Goal: Task Accomplishment & Management: Complete application form

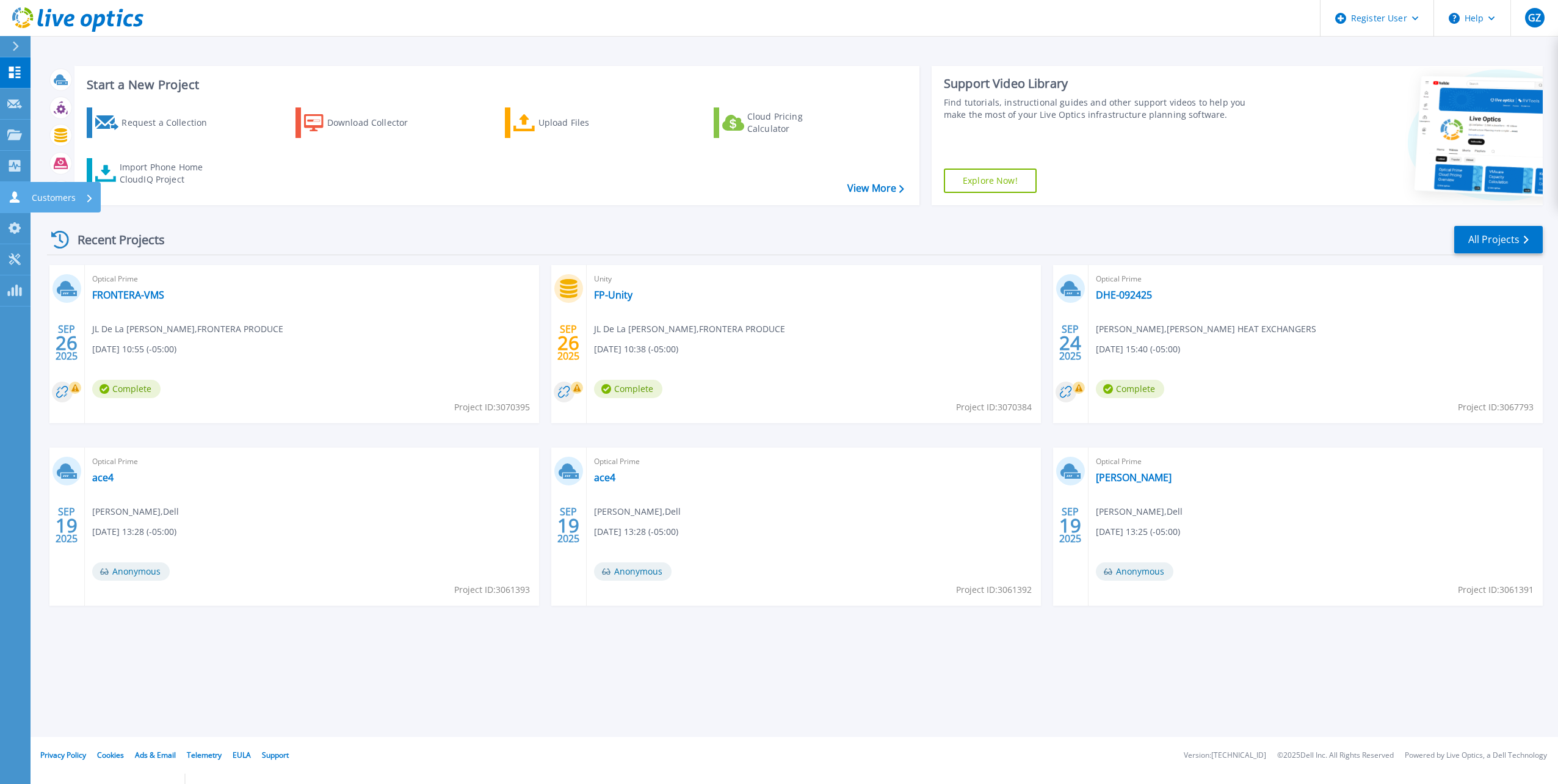
click at [6, 195] on link "Customers Customers" at bounding box center [15, 197] width 30 height 31
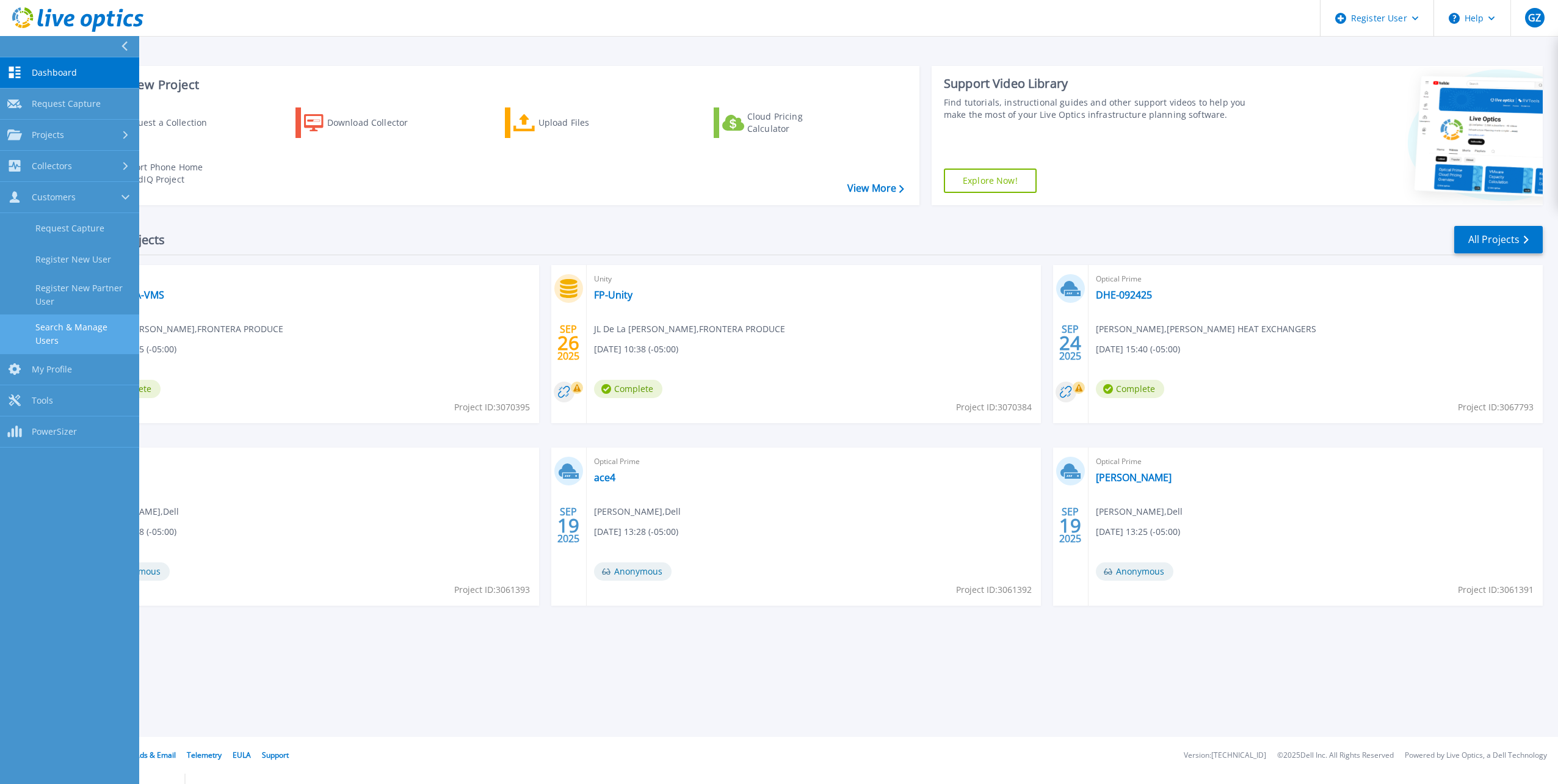
click at [89, 330] on link "Search & Manage Users" at bounding box center [69, 334] width 139 height 39
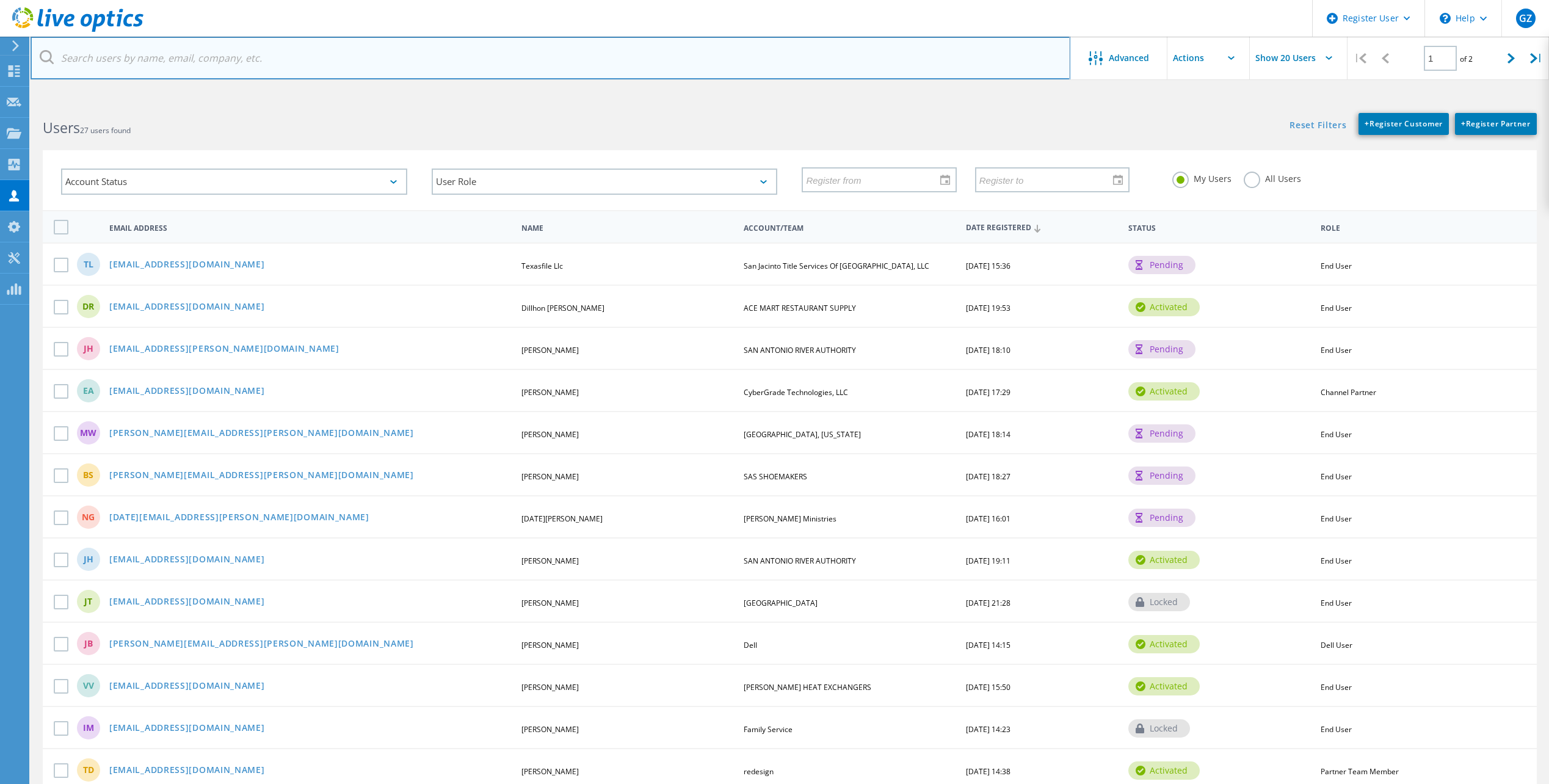
click at [234, 67] on input "text" at bounding box center [550, 57] width 1040 height 43
paste input "michael.wick@co.lavaca.tx.us"
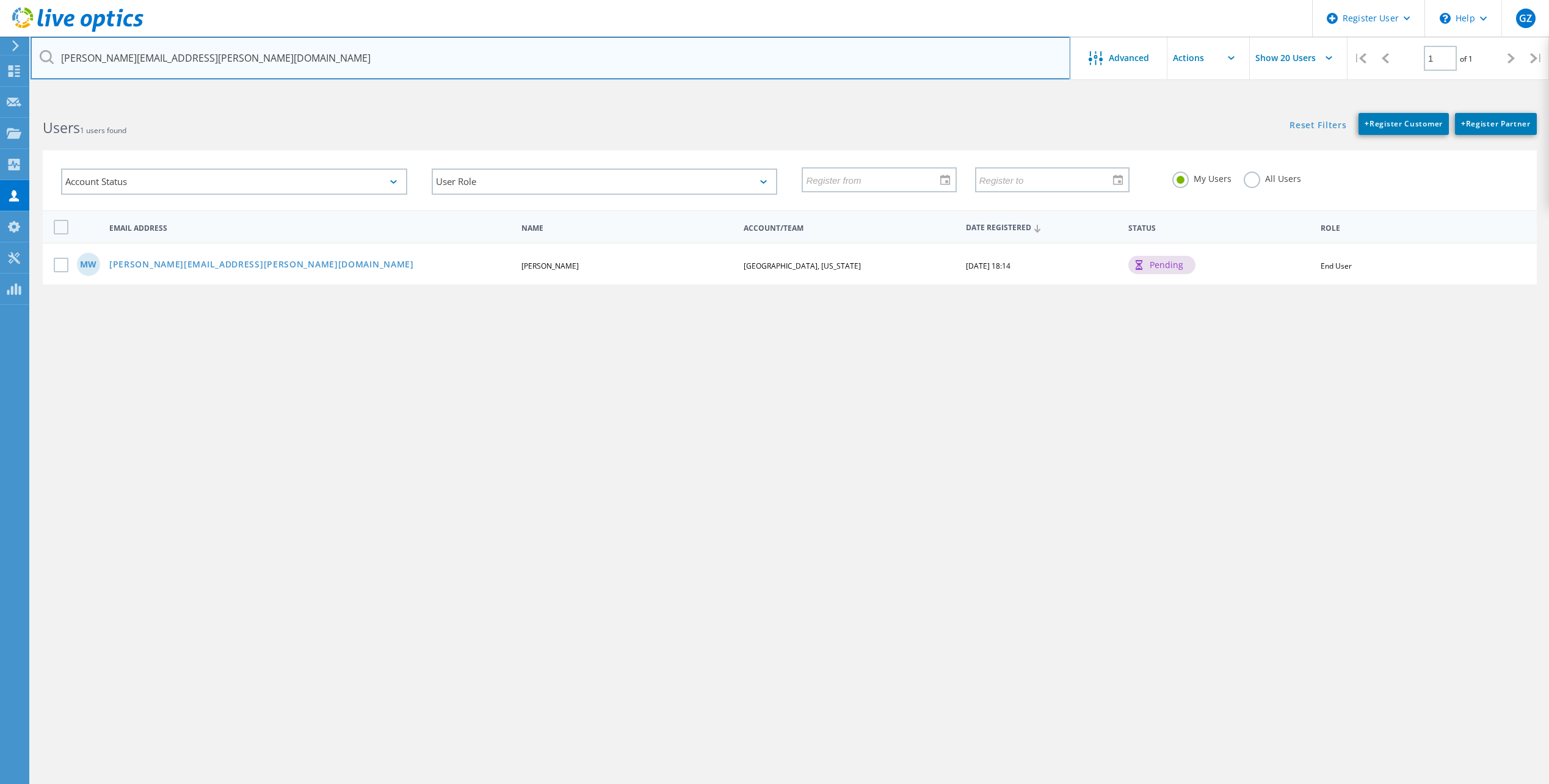
type input "michael.wick@co.lavaca.tx.us"
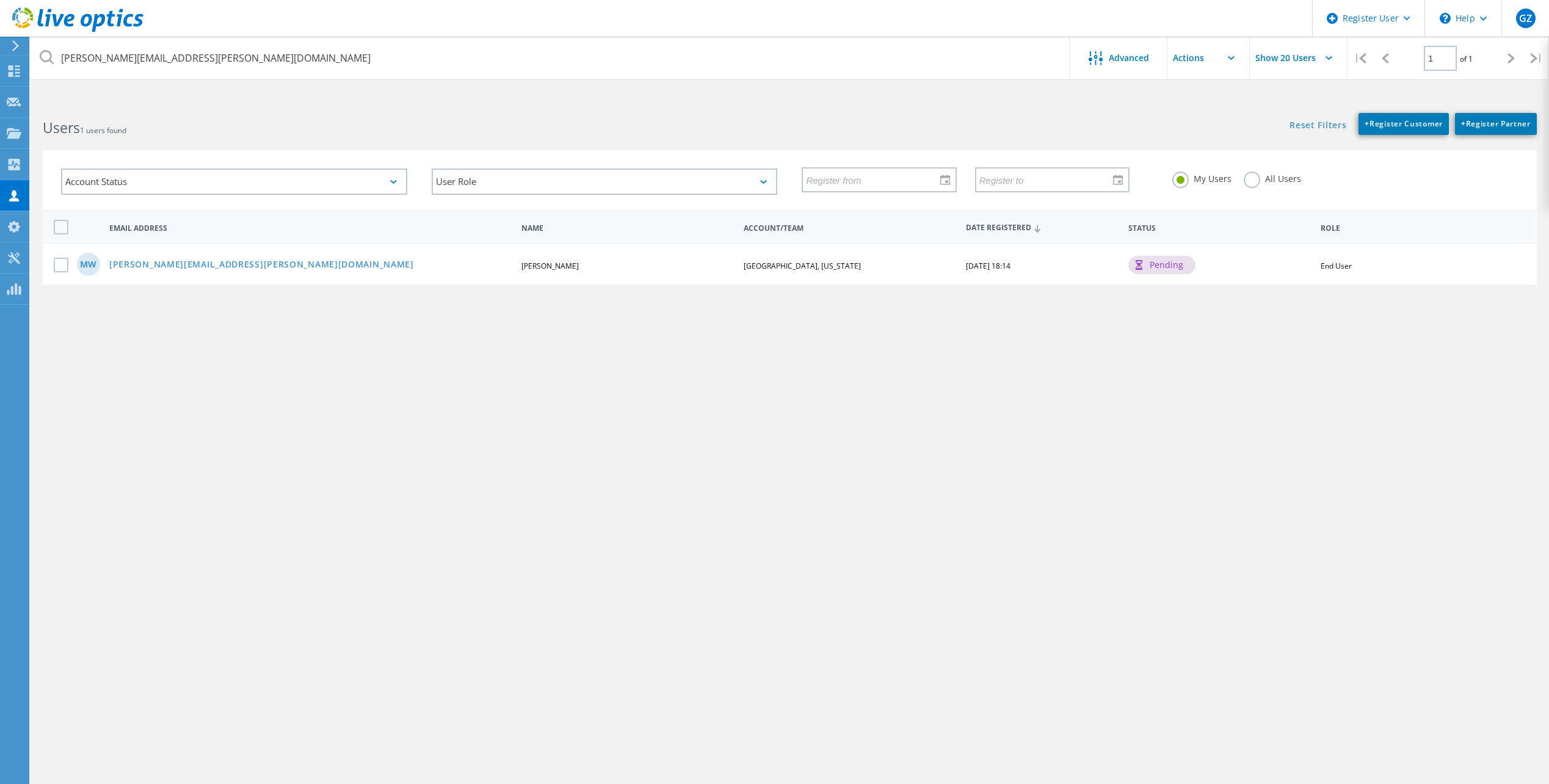
click at [1246, 189] on div "All Users" at bounding box center [1272, 180] width 57 height 18
click at [1246, 179] on label "All Users" at bounding box center [1272, 177] width 57 height 12
click at [0, 0] on input "All Users" at bounding box center [0, 0] width 0 height 0
click at [220, 269] on link "michael.wick@co.lavaca.tx.us" at bounding box center [261, 265] width 304 height 10
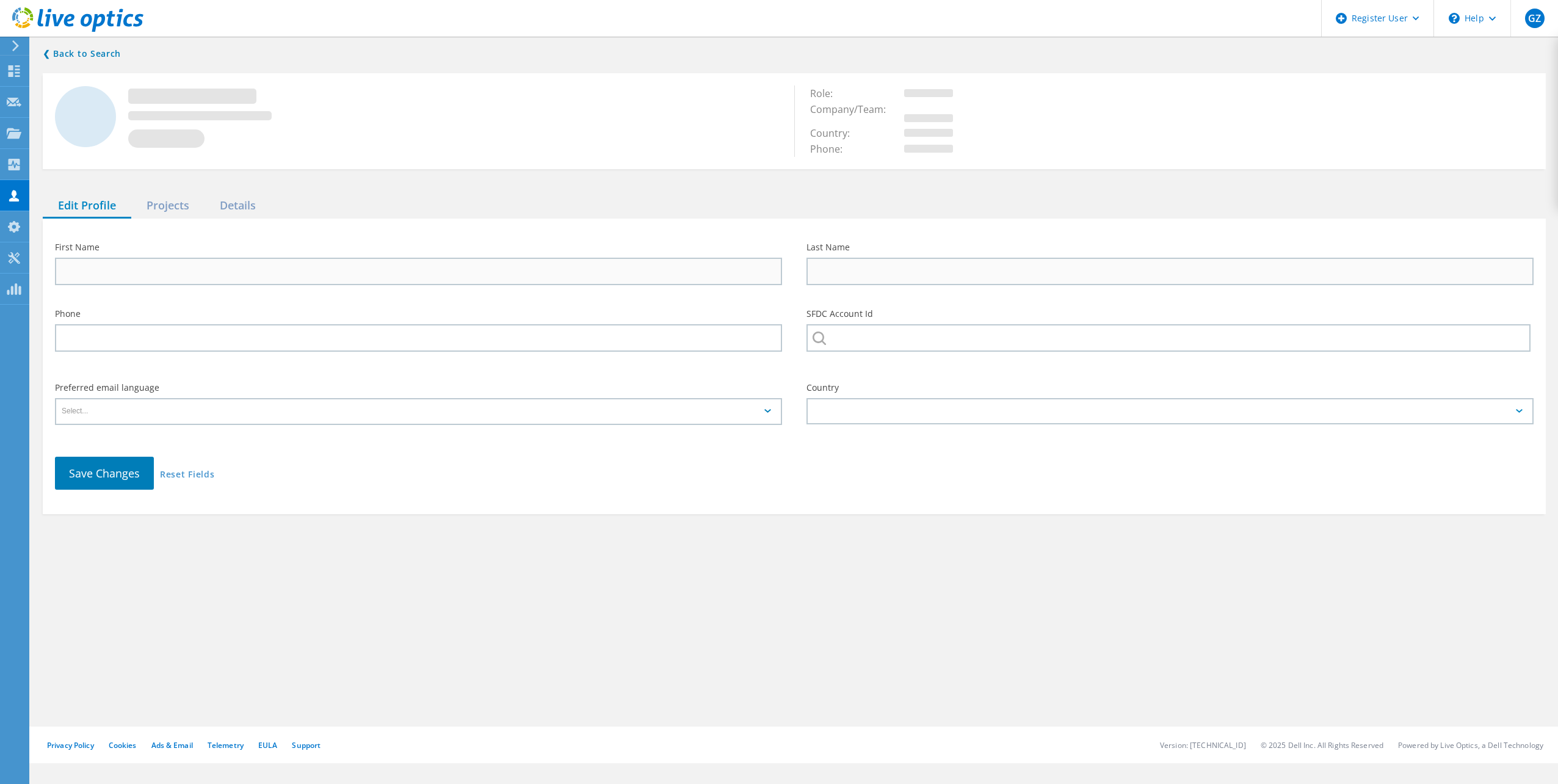
type input "Michael"
type input "Wick"
type input "LAVACA COUNTY, TEXAS"
type input "English"
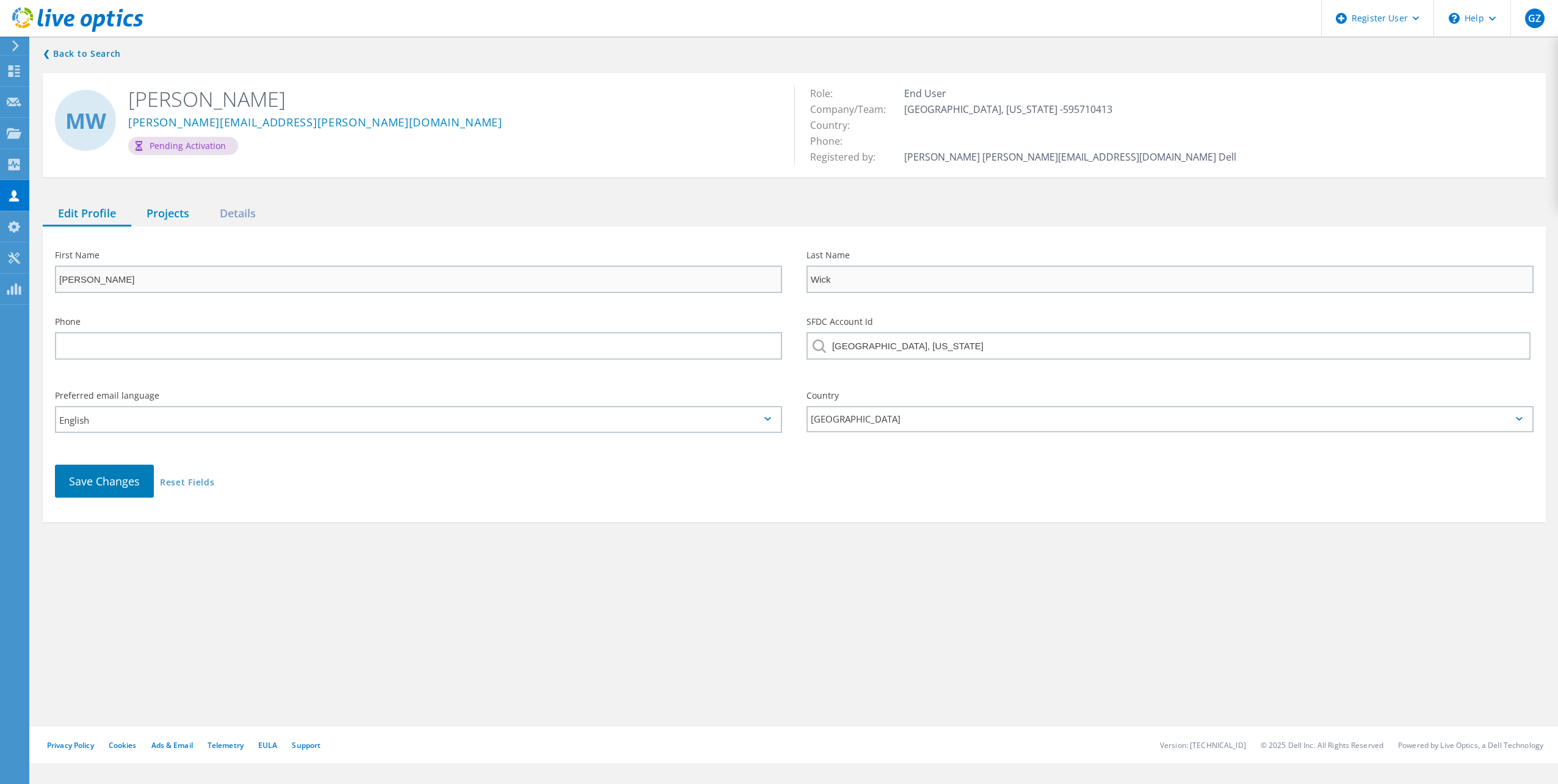
click at [174, 214] on div "Projects" at bounding box center [168, 214] width 73 height 25
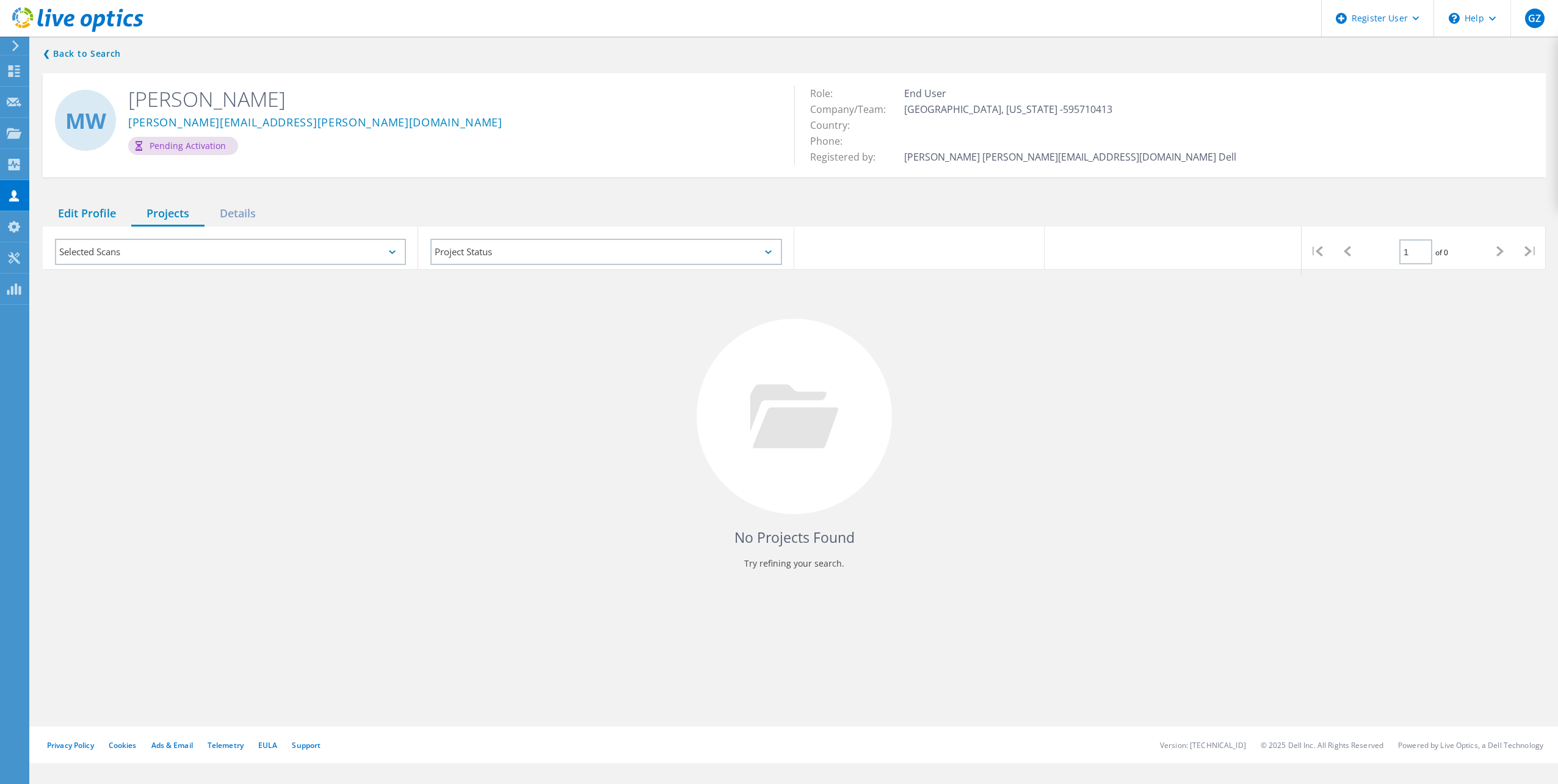
click at [88, 209] on div "Edit Profile" at bounding box center [87, 214] width 89 height 25
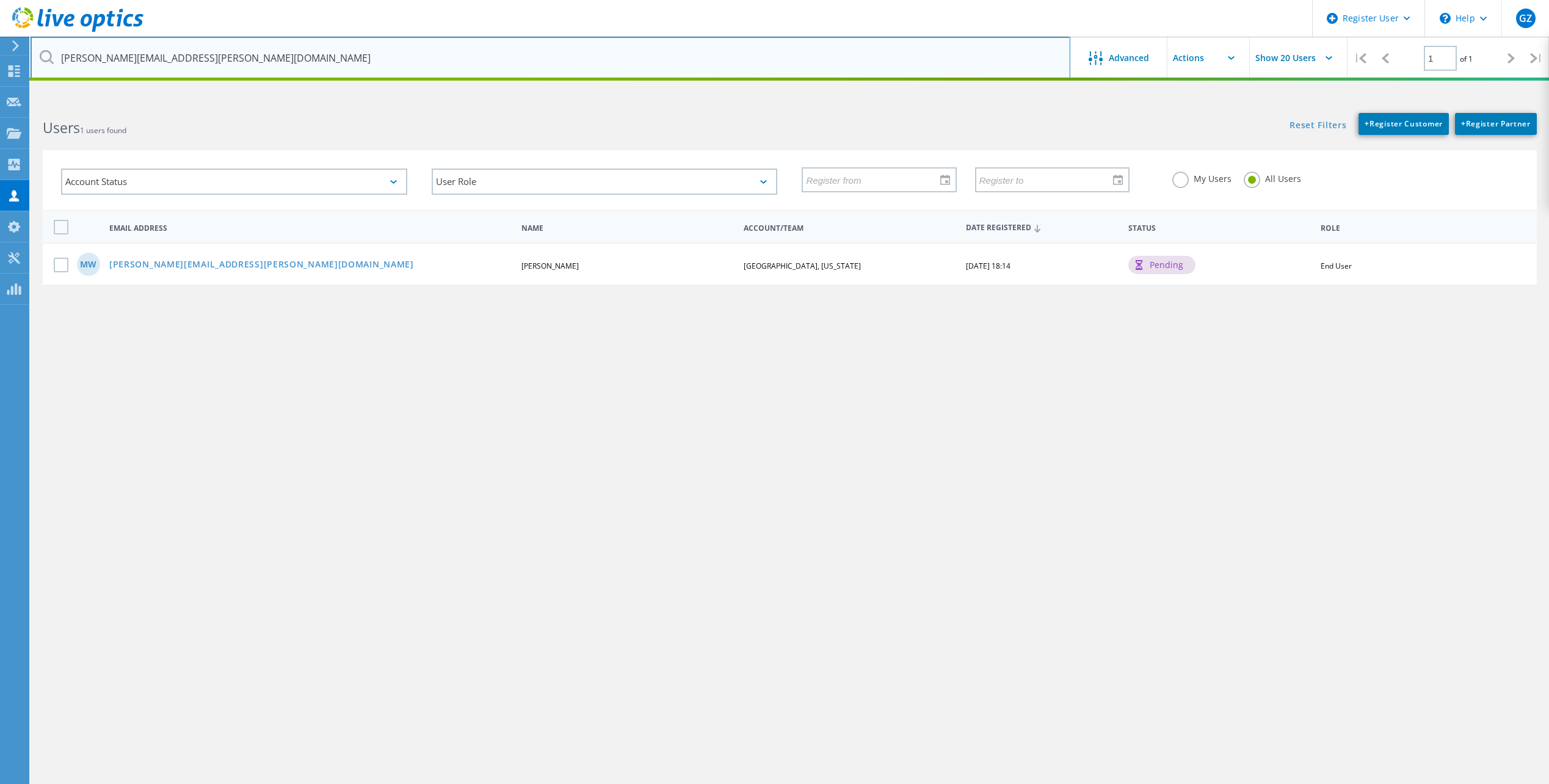
click at [477, 52] on input "michael.wick@co.lavaca.tx.us" at bounding box center [550, 57] width 1040 height 43
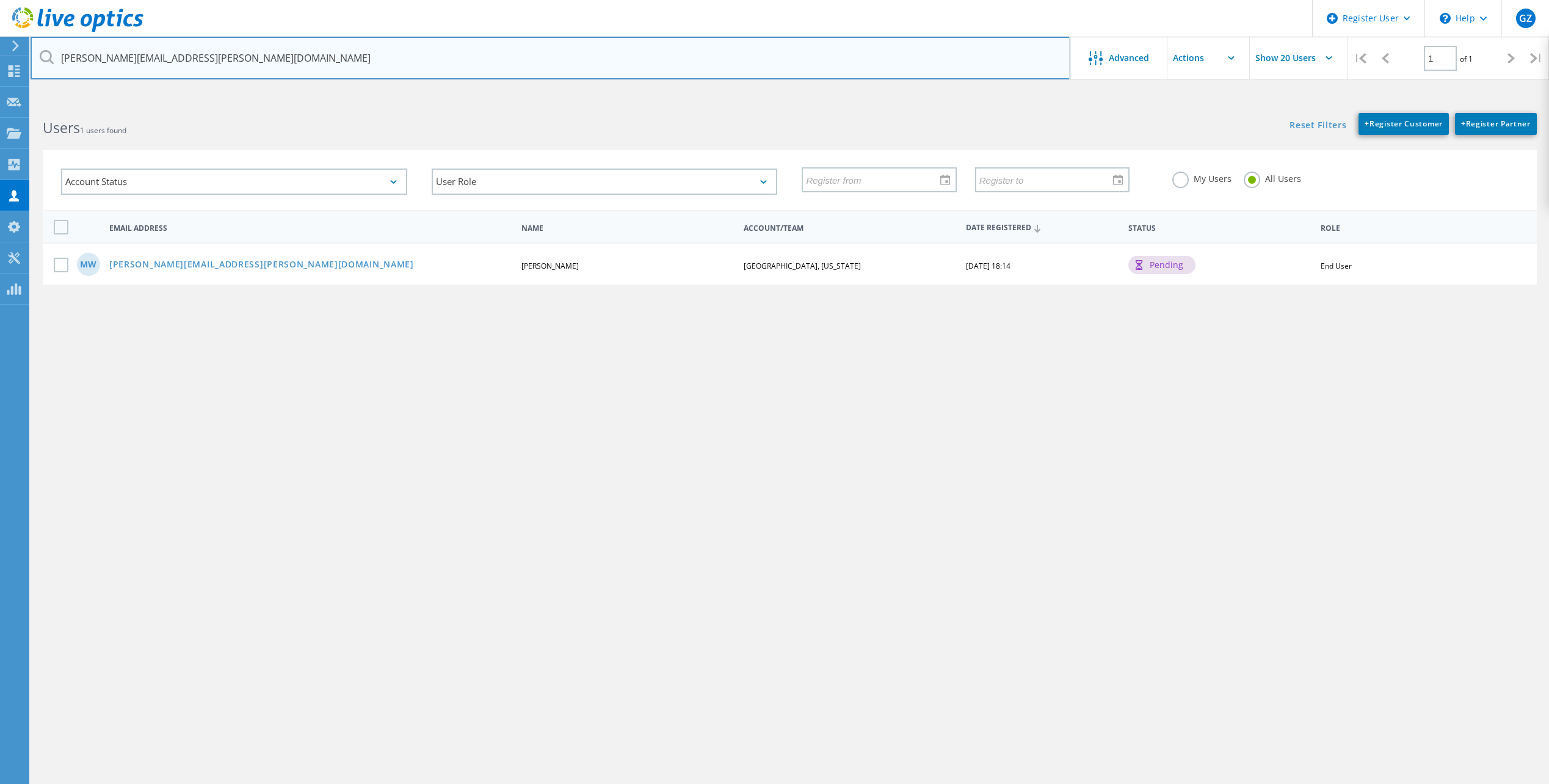
click at [477, 52] on input "michael.wick@co.lavaca.tx.us" at bounding box center [550, 57] width 1040 height 43
click at [145, 65] on input "michael.wick@co.lavaca.tx.us" at bounding box center [550, 57] width 1040 height 43
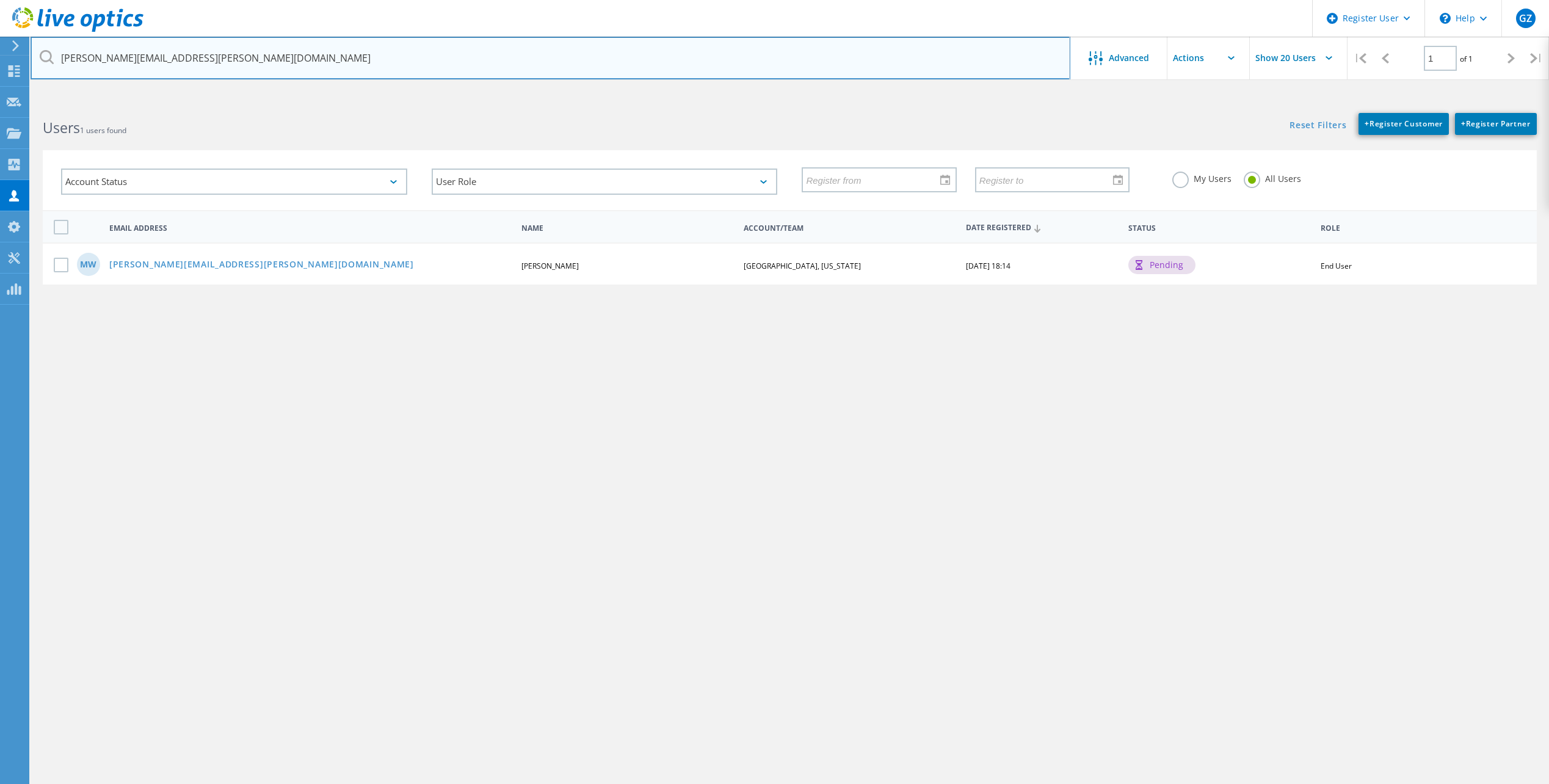
click at [145, 65] on input "michael.wick@co.lavaca.tx.us" at bounding box center [550, 57] width 1040 height 43
click at [118, 59] on input "michael.wick@co.lavaca.tx.us" at bounding box center [550, 57] width 1040 height 43
click at [115, 58] on input "michael.wick@co.lavaca.tx.us" at bounding box center [550, 57] width 1040 height 43
drag, startPoint x: 116, startPoint y: 58, endPoint x: -6, endPoint y: 47, distance: 122.5
click at [0, 47] on html "Register User \n Help Explore Helpful Articles Contact Support GZ Dell User Gio…" at bounding box center [774, 460] width 1549 height 921
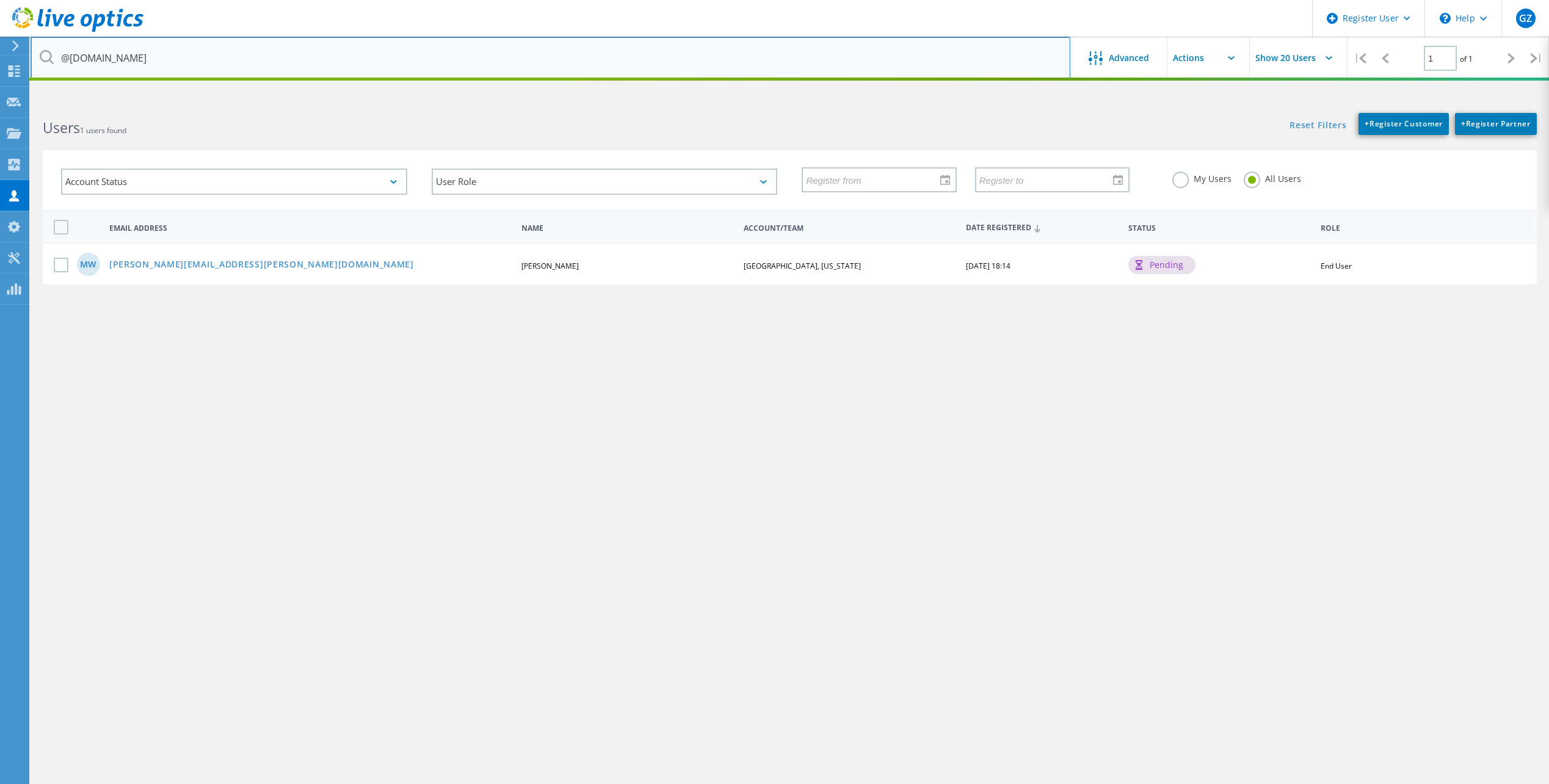
type input "@co.lavaca.tx.us"
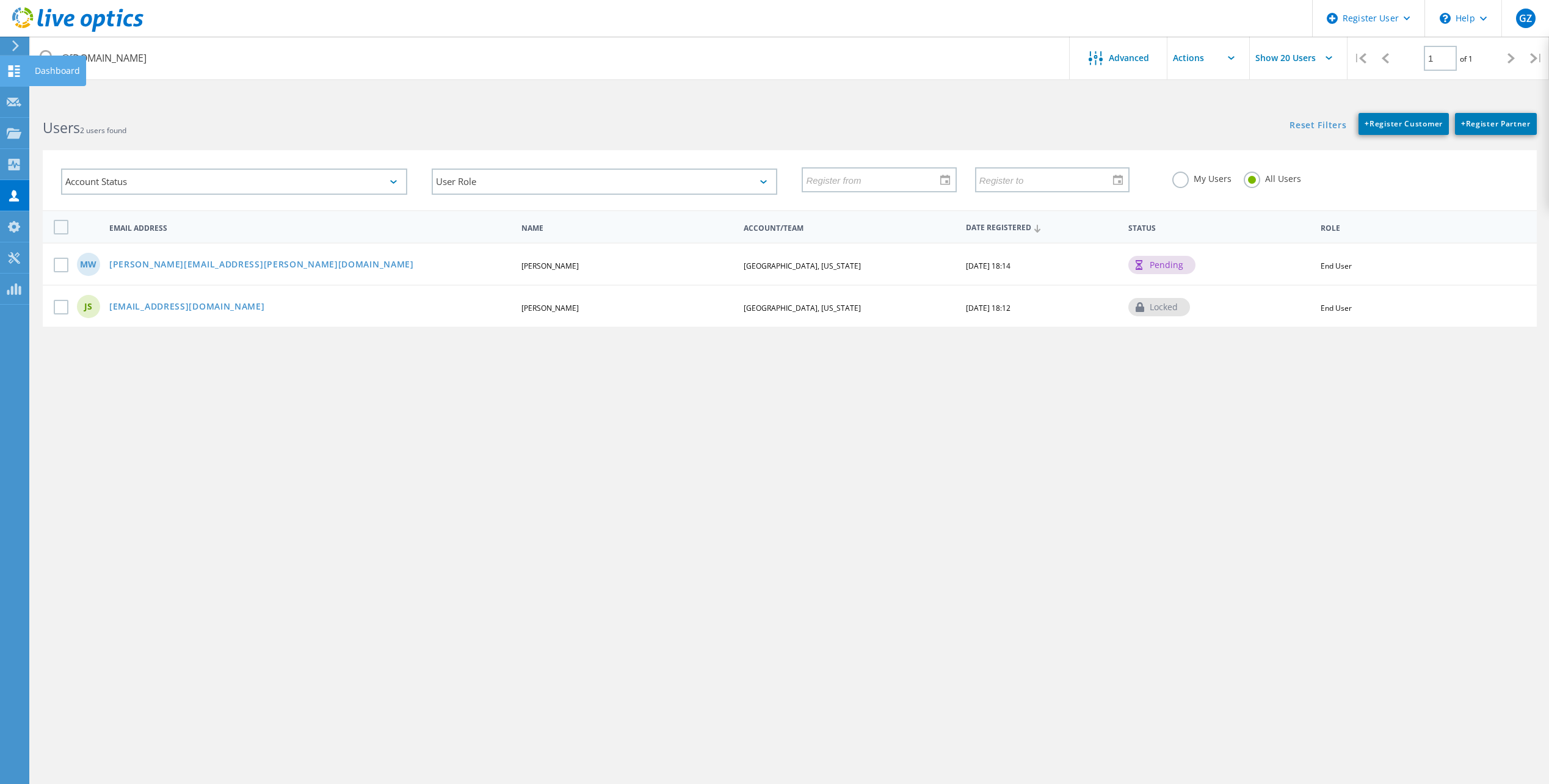
click at [14, 70] on icon at bounding box center [13, 71] width 14 height 12
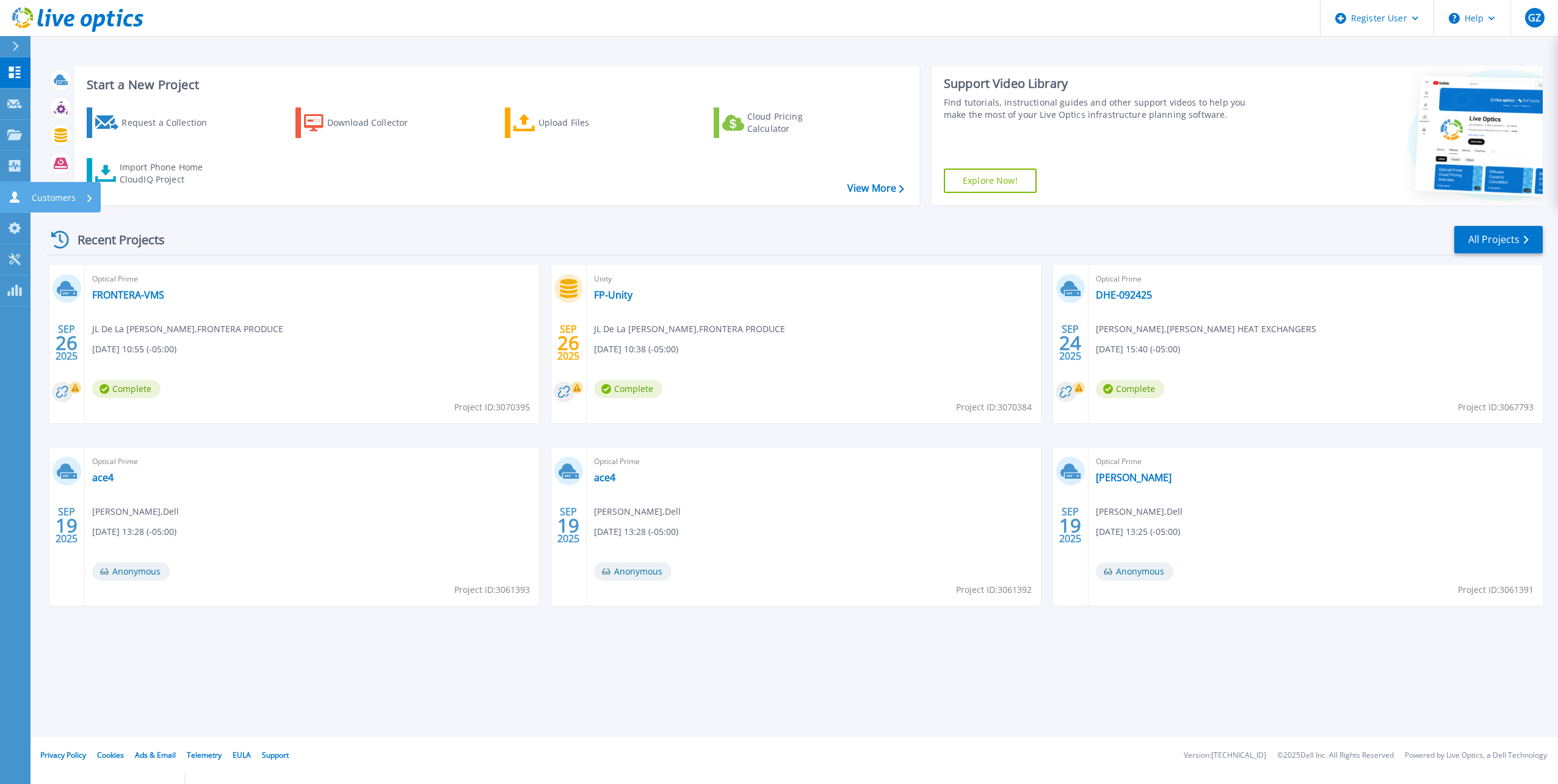
click at [3, 191] on link "Customers Customers" at bounding box center [15, 197] width 30 height 31
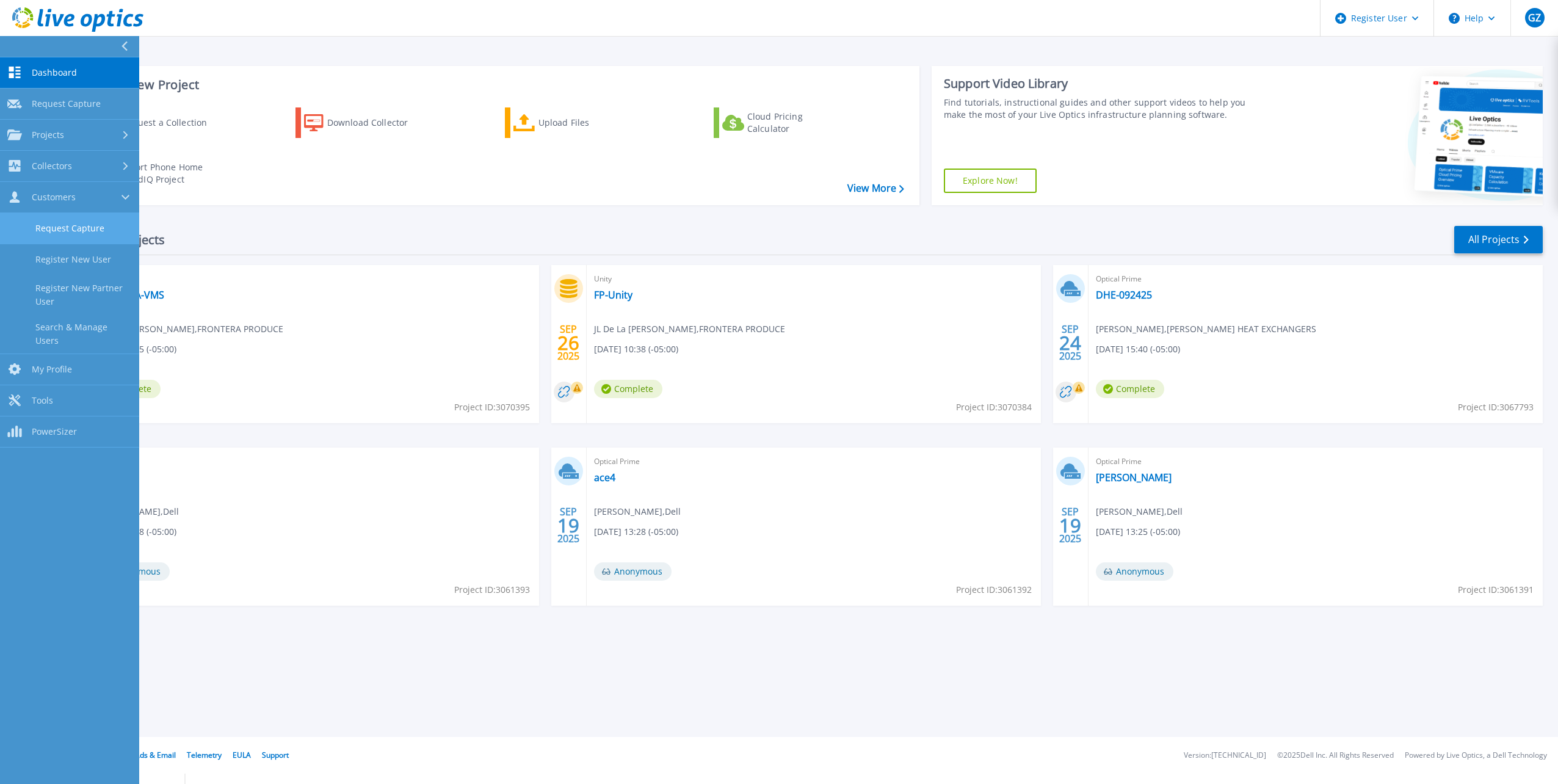
click at [90, 223] on link "Request Capture" at bounding box center [69, 228] width 139 height 31
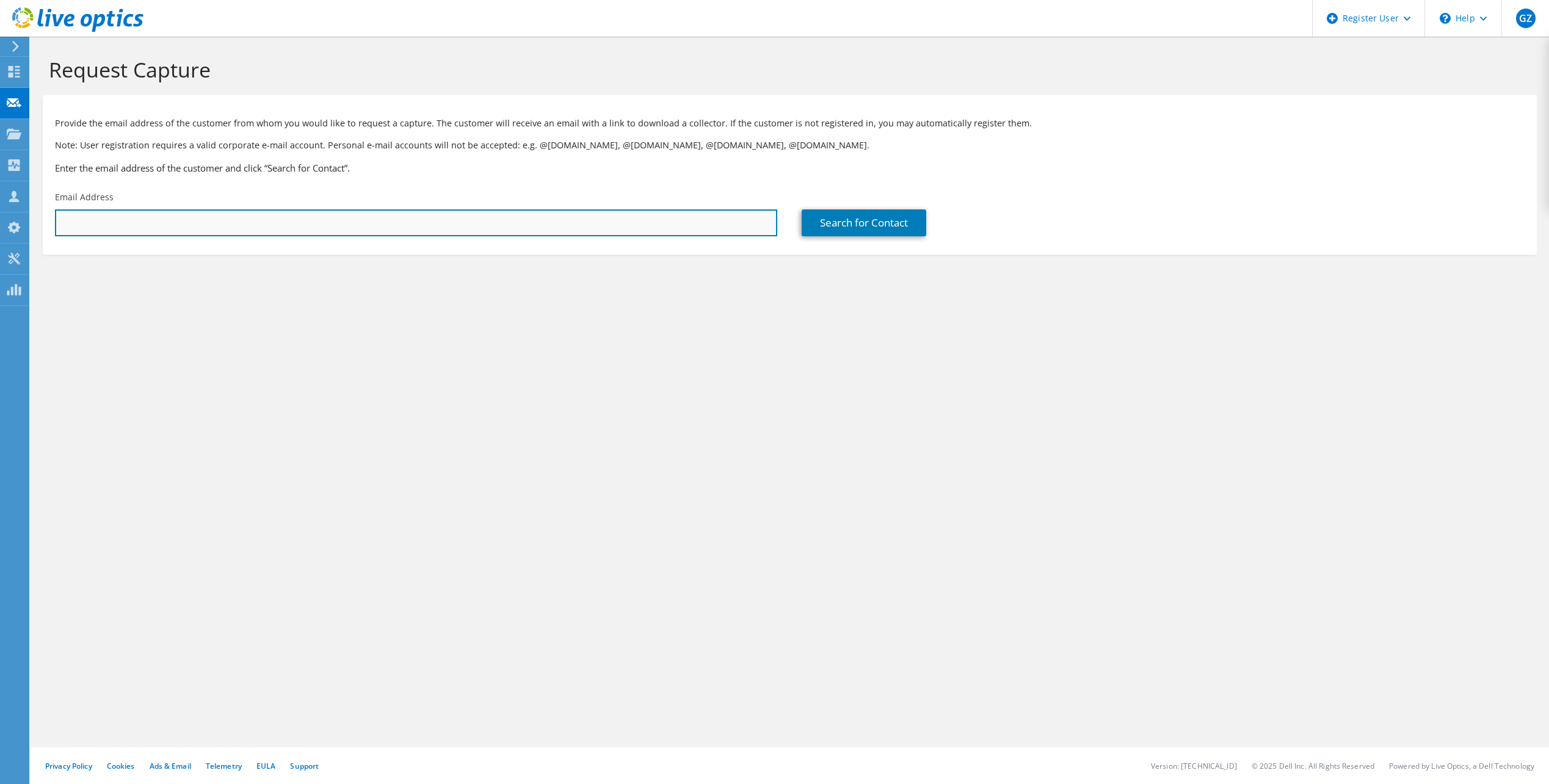
click at [264, 224] on input "text" at bounding box center [416, 223] width 723 height 27
click at [506, 217] on input "text" at bounding box center [416, 223] width 723 height 27
paste input "[EMAIL_ADDRESS][DOMAIN_NAME]"
type input "[EMAIL_ADDRESS][DOMAIN_NAME]"
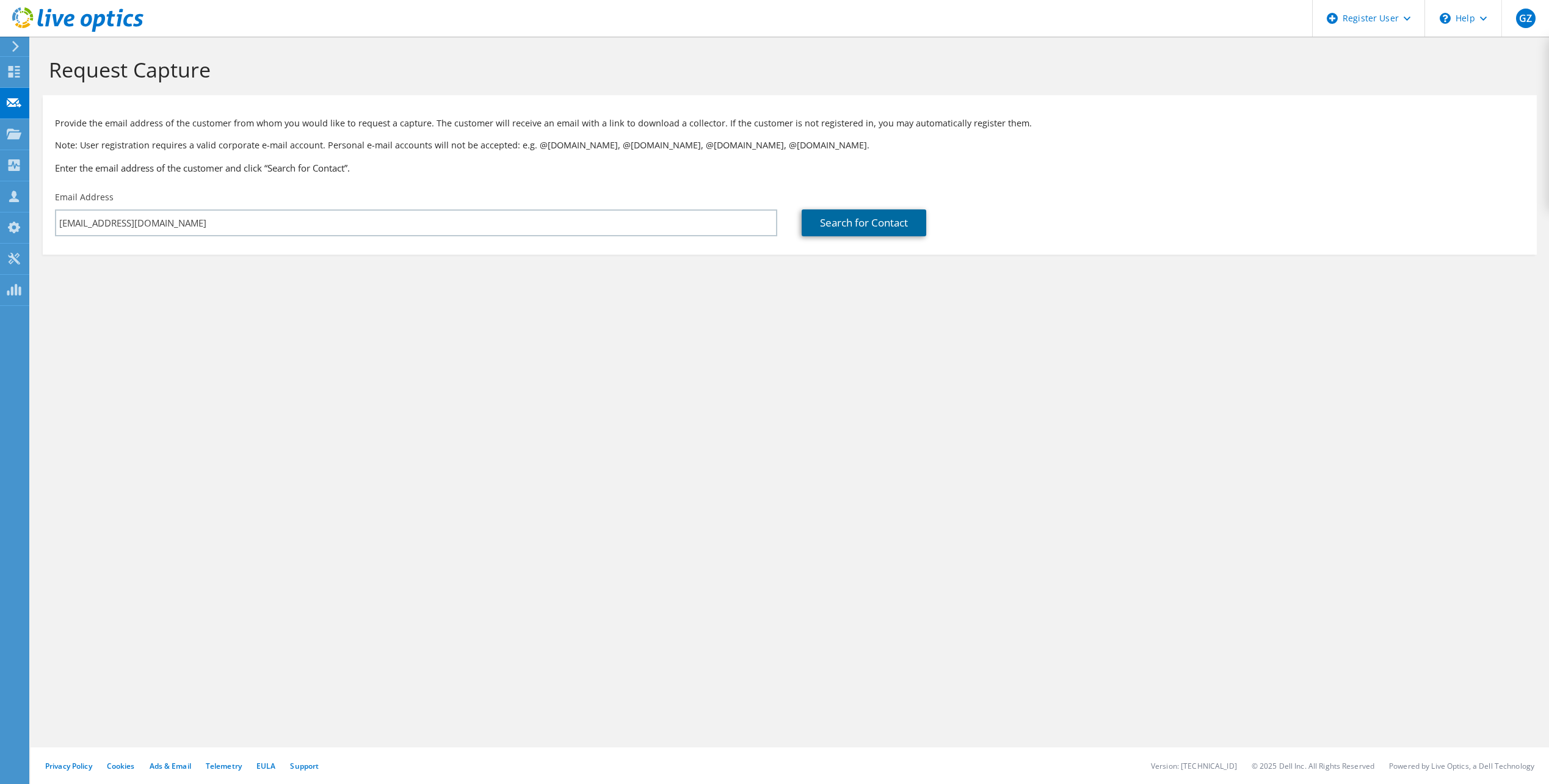
click at [878, 234] on link "Search for Contact" at bounding box center [864, 223] width 125 height 27
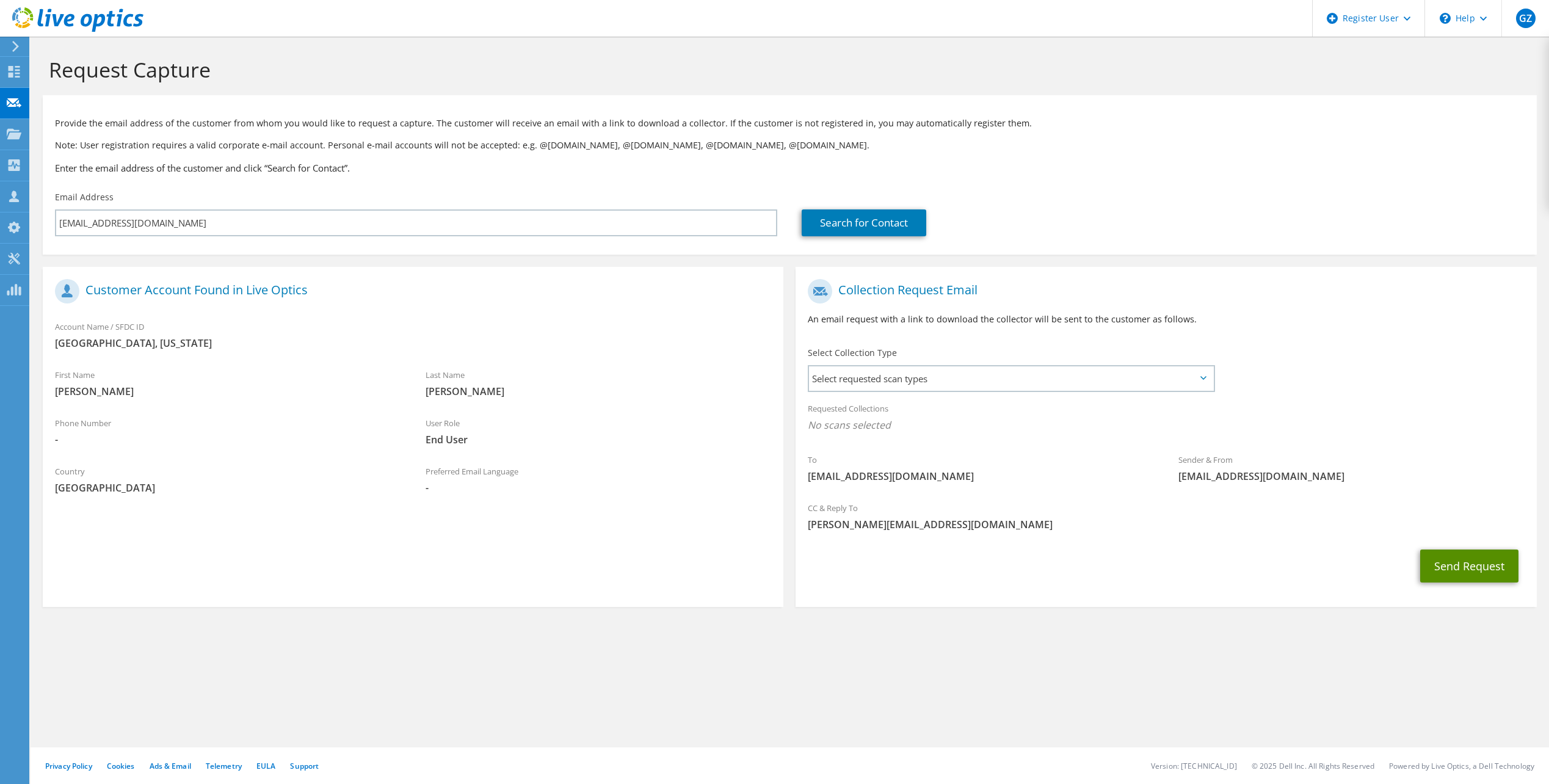
click at [1466, 557] on button "Send Request" at bounding box center [1469, 566] width 99 height 33
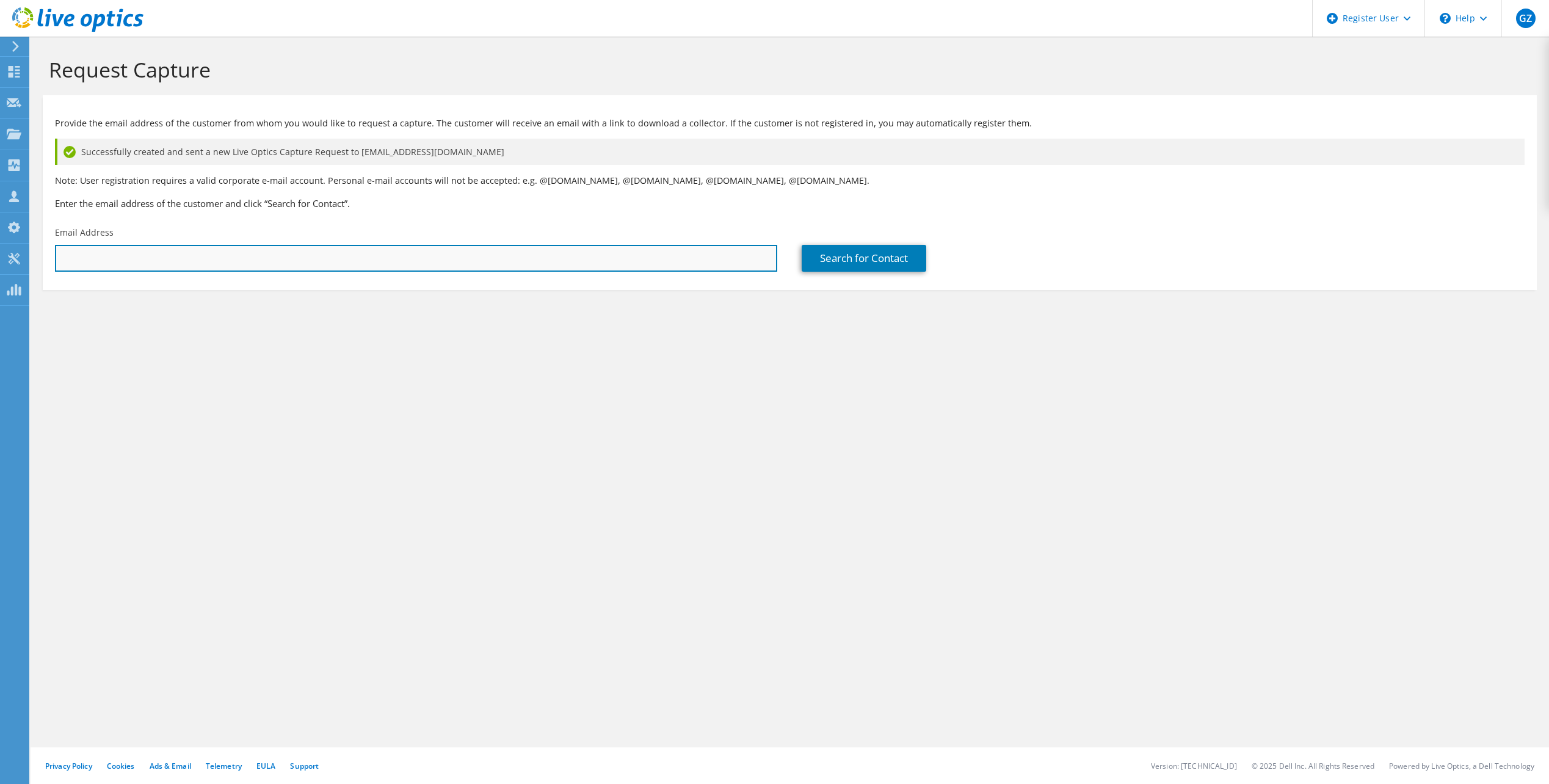
click at [330, 248] on input "text" at bounding box center [416, 258] width 723 height 27
paste input "michael.wick@co.lavaca.tx.us"
type input "michael.wick@co.lavaca.tx.us"
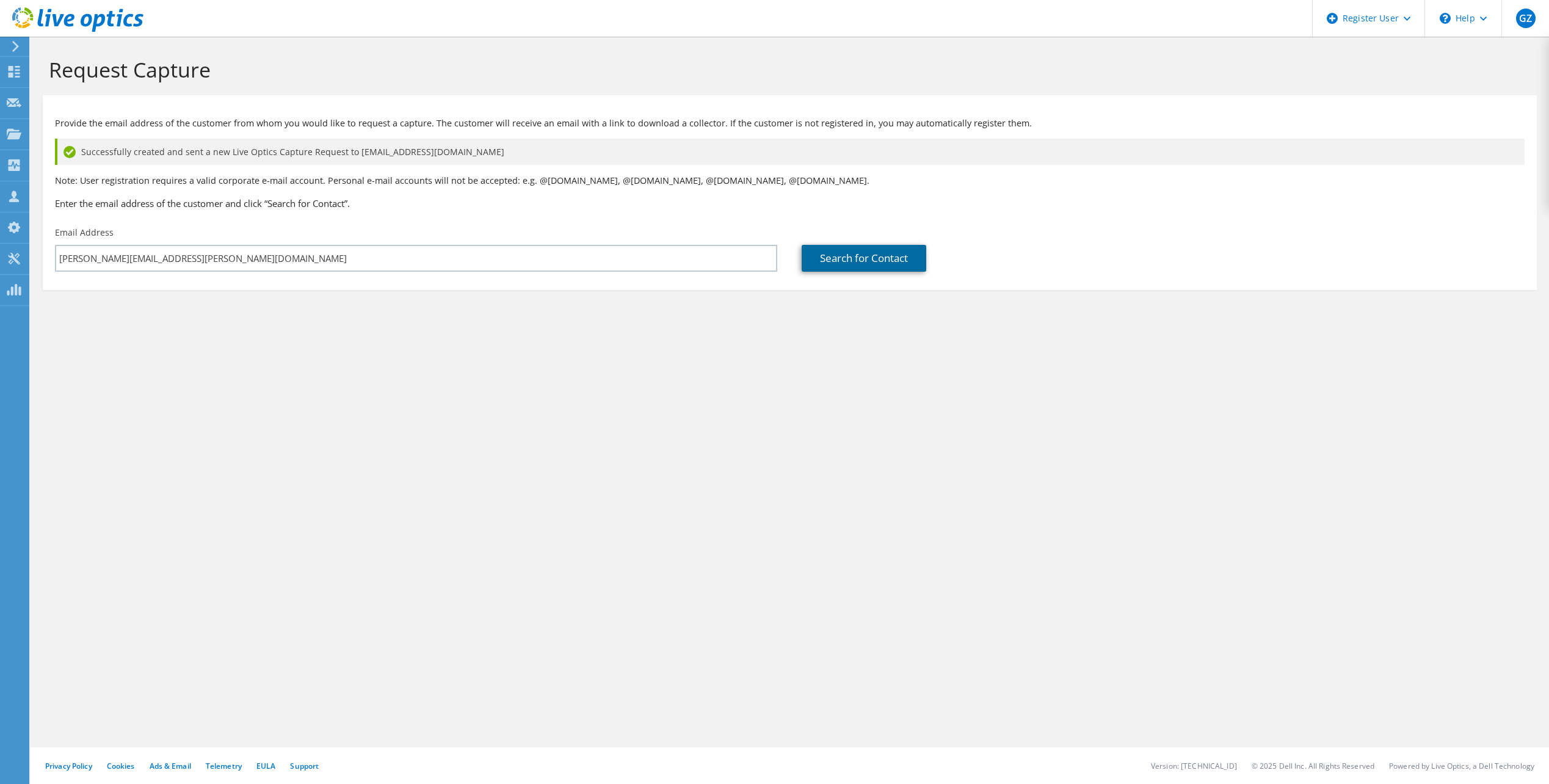
click at [861, 247] on link "Search for Contact" at bounding box center [864, 258] width 125 height 27
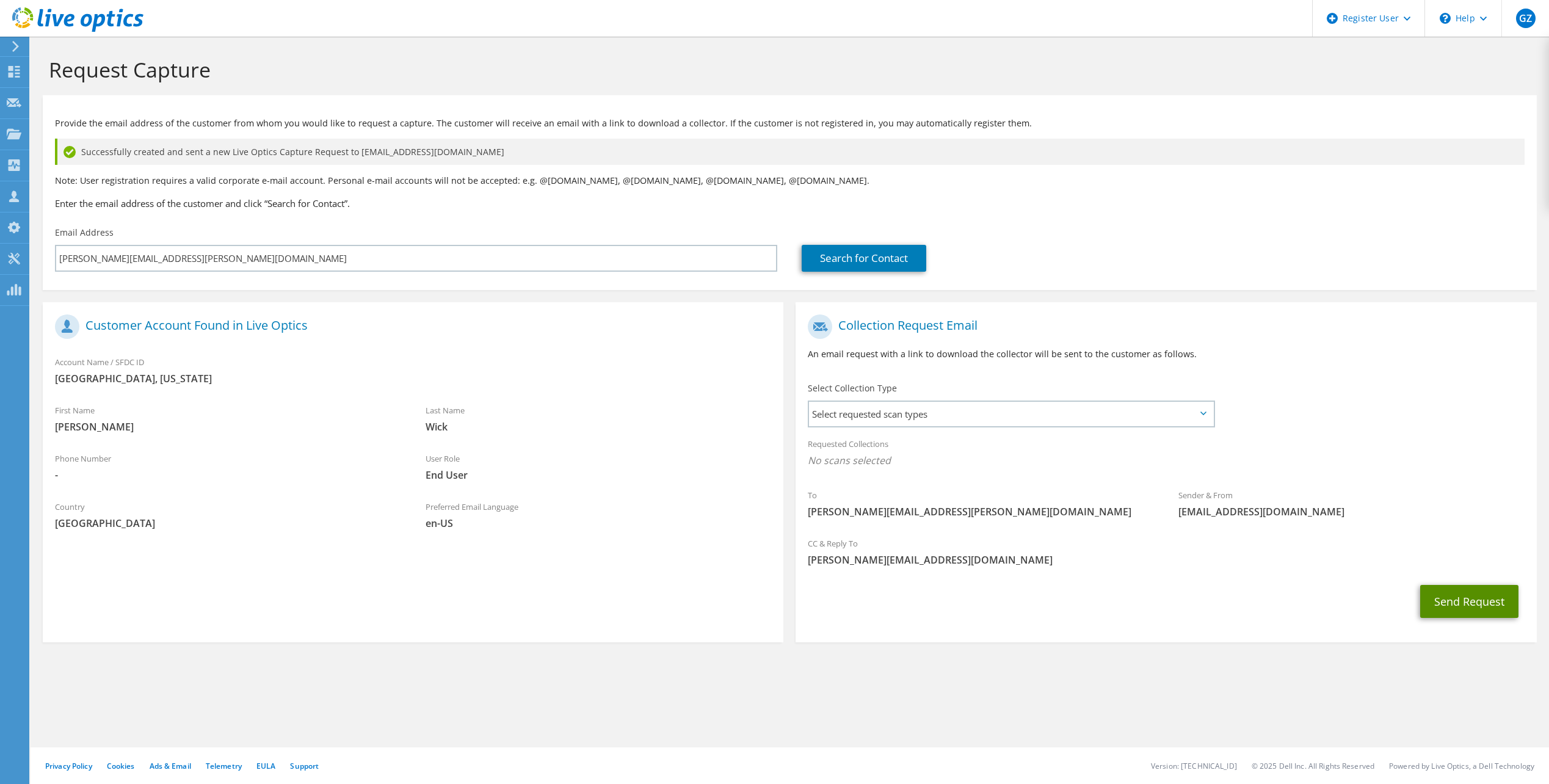
click at [1471, 604] on button "Send Request" at bounding box center [1469, 601] width 99 height 33
